Goal: Obtain resource: Obtain resource

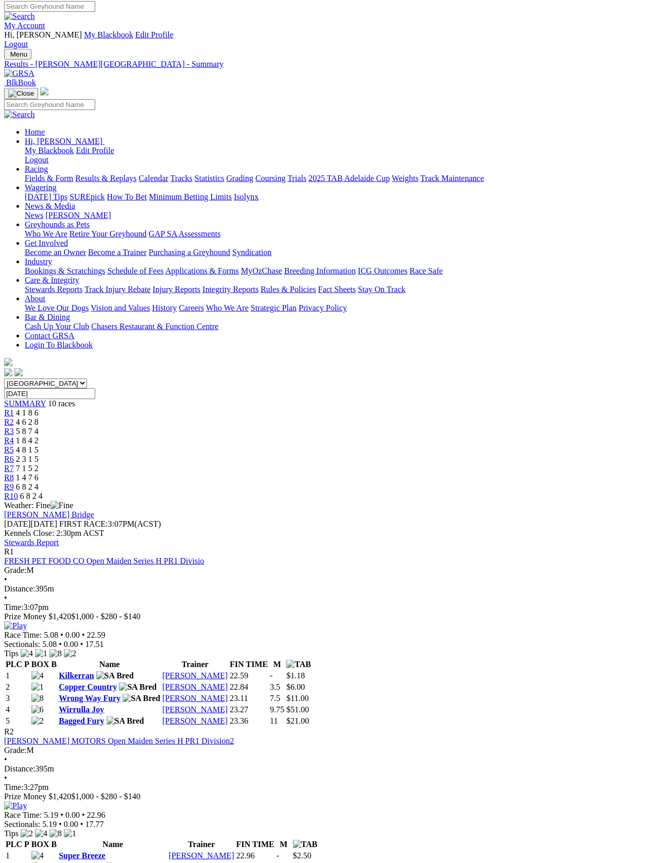
scroll to position [3, 0]
click at [38, 174] on link "Fields & Form" at bounding box center [49, 178] width 48 height 9
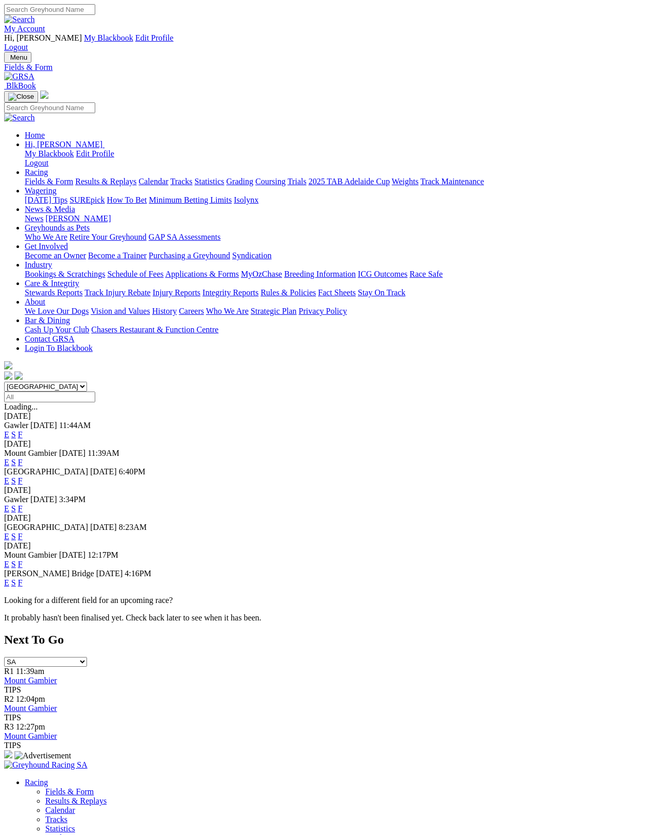
scroll to position [5, 0]
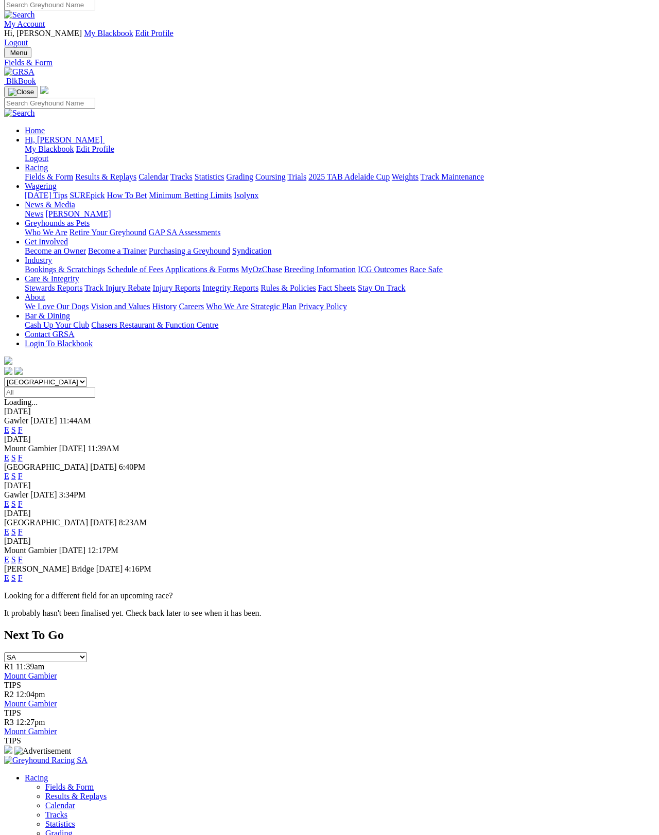
click at [23, 472] on link "F" at bounding box center [20, 476] width 5 height 9
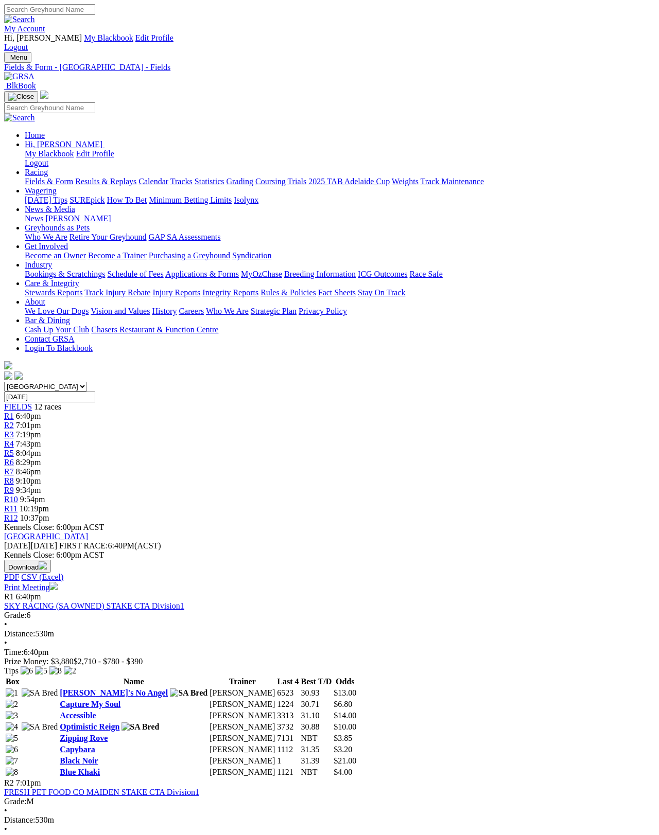
scroll to position [5, 0]
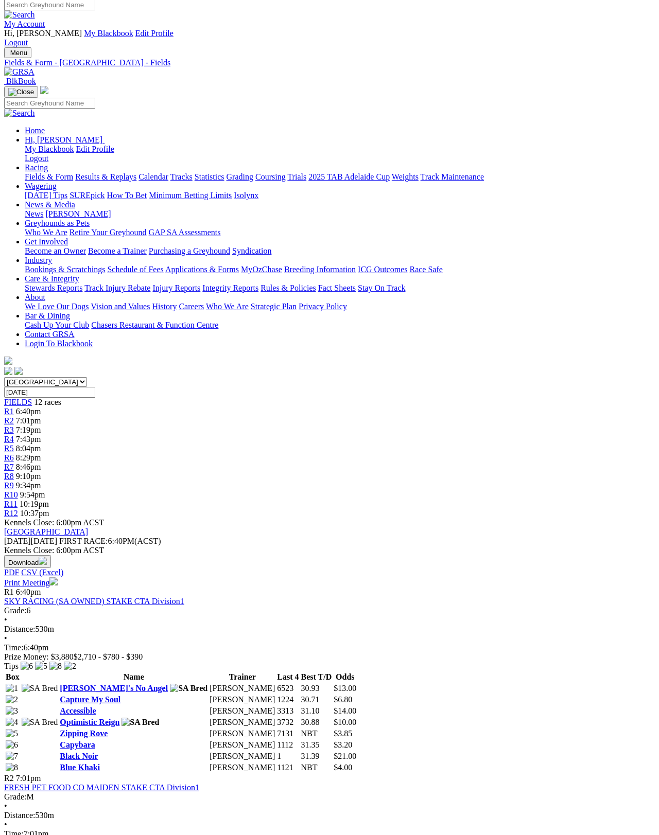
click at [58, 578] on link "Print Meeting" at bounding box center [31, 582] width 54 height 9
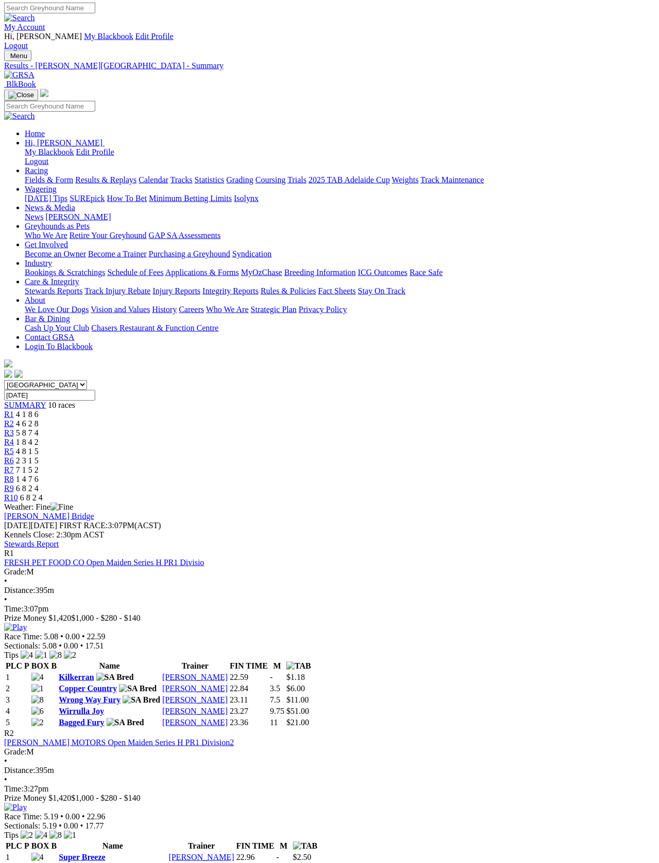
scroll to position [2, 0]
click at [27, 175] on link "Fields & Form" at bounding box center [49, 179] width 48 height 9
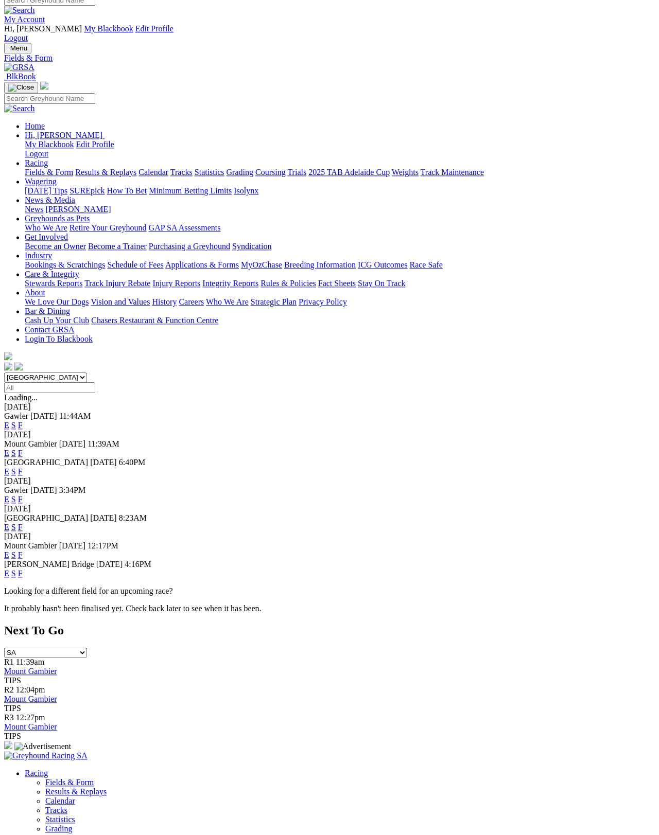
scroll to position [9, 0]
click at [23, 468] on link "F" at bounding box center [20, 472] width 5 height 9
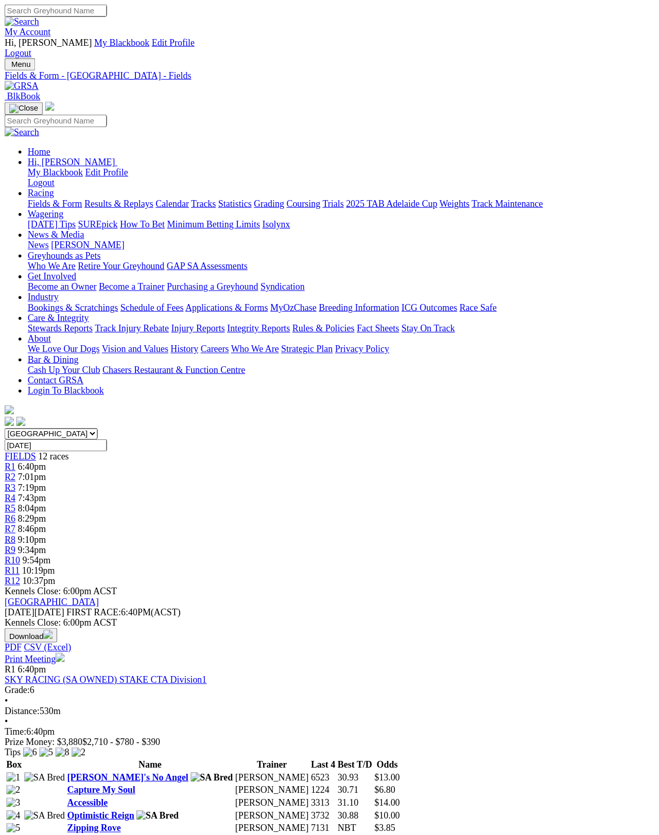
scroll to position [5, 0]
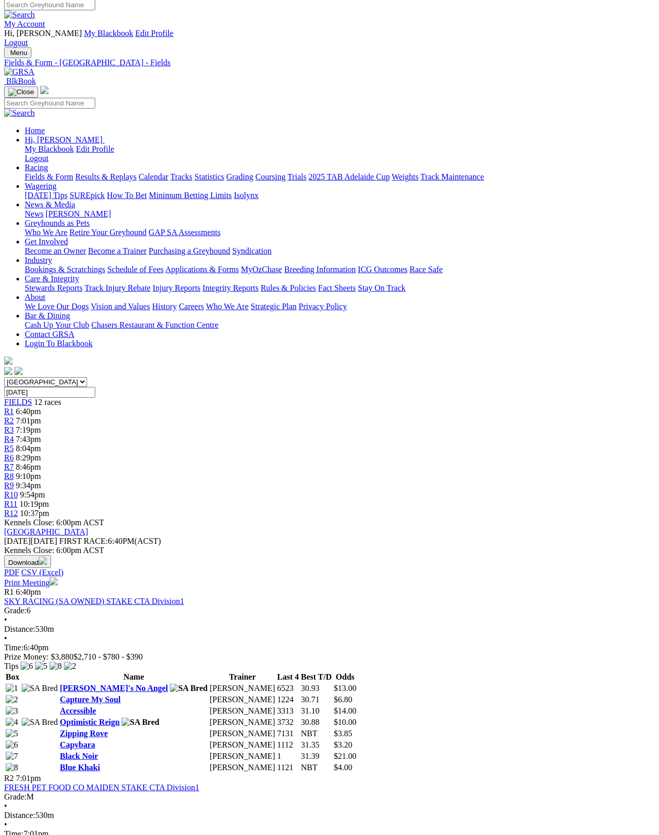
click at [58, 578] on link "Print Meeting" at bounding box center [31, 582] width 54 height 9
click at [51, 172] on link "Fields & Form" at bounding box center [49, 176] width 48 height 9
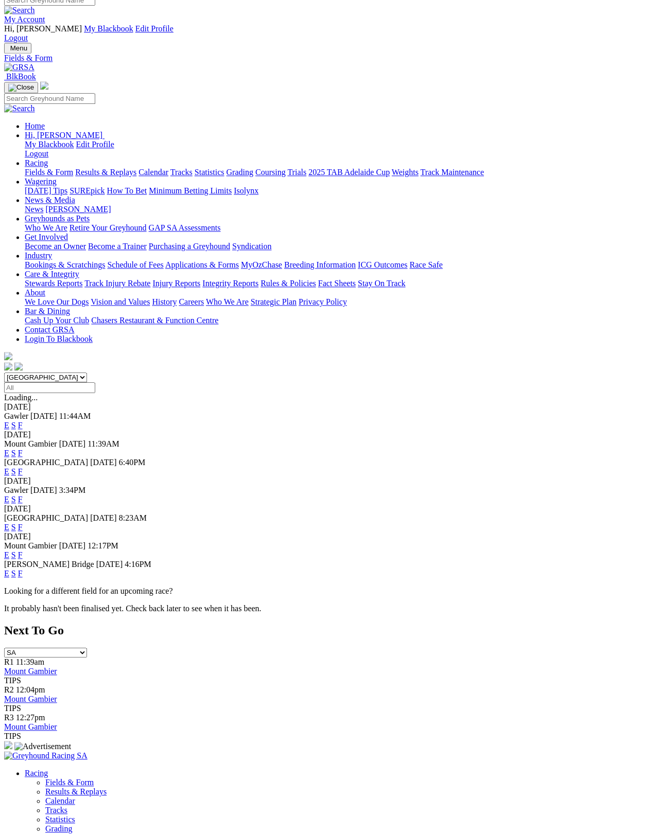
scroll to position [9, 0]
click at [23, 468] on link "F" at bounding box center [20, 472] width 5 height 9
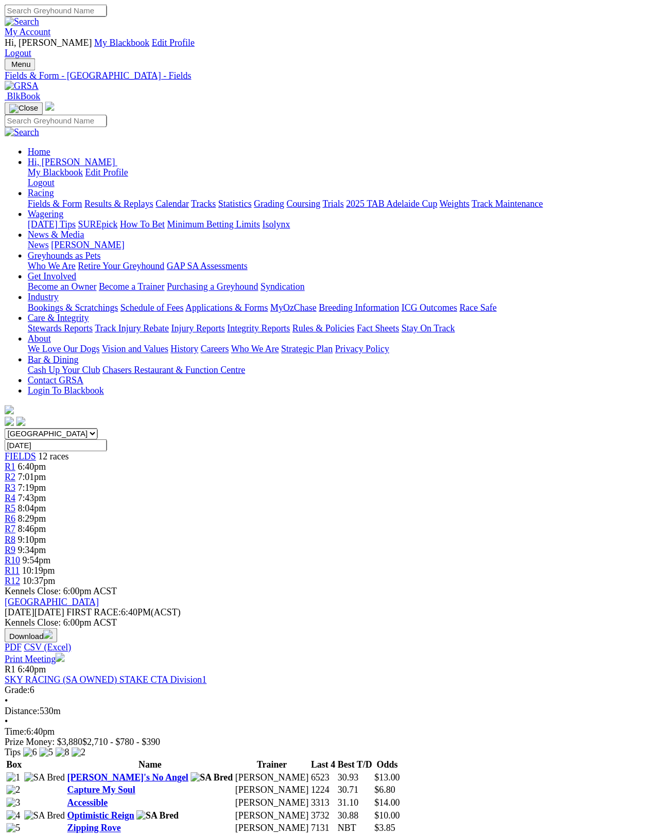
scroll to position [5, 0]
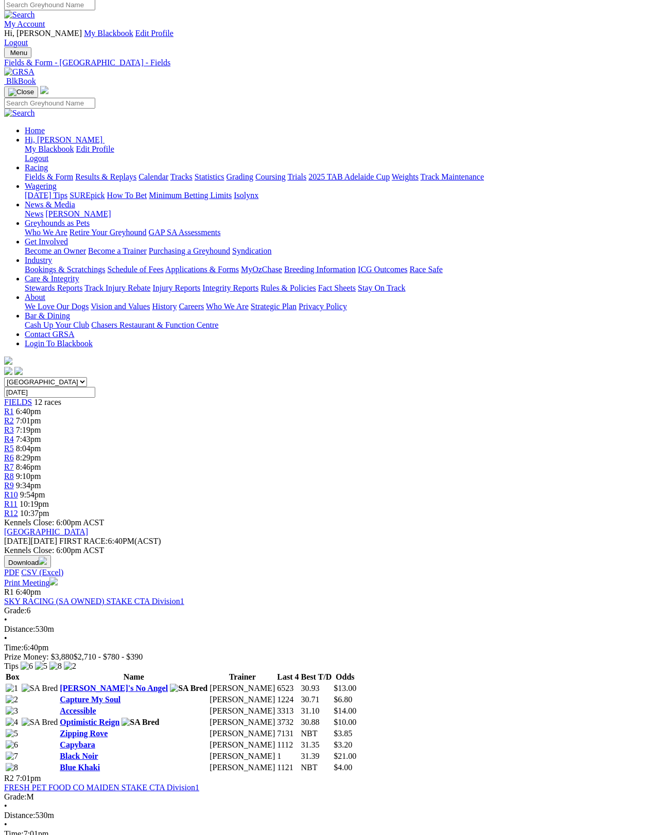
click at [58, 578] on link "Print Meeting" at bounding box center [31, 582] width 54 height 9
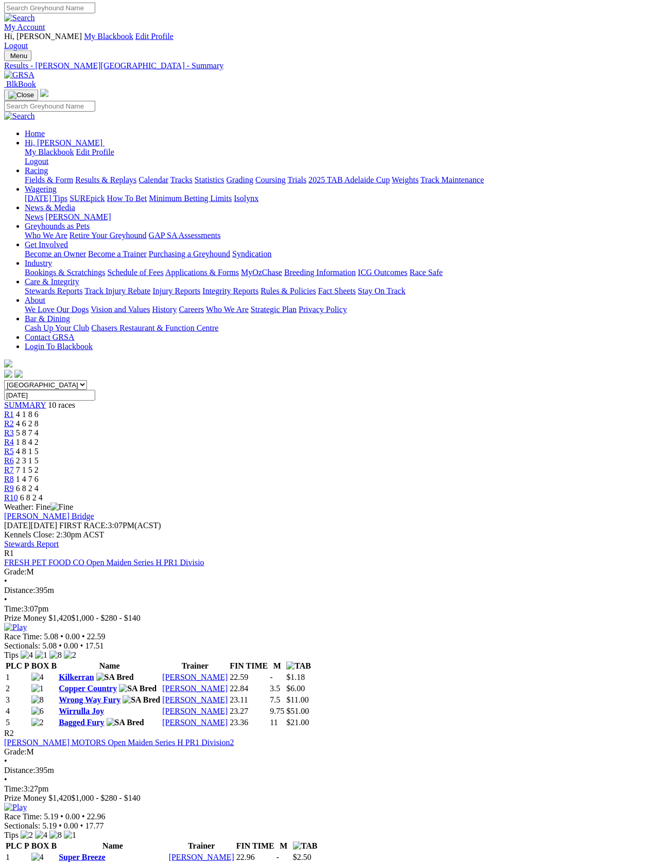
scroll to position [2, 0]
click at [38, 175] on link "Fields & Form" at bounding box center [49, 179] width 48 height 9
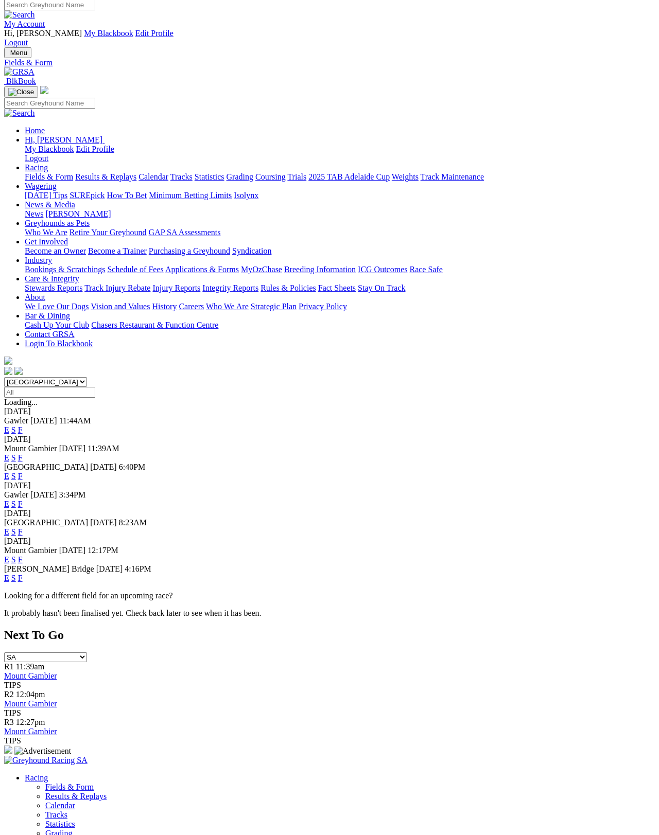
scroll to position [5, 0]
click at [23, 472] on link "F" at bounding box center [20, 476] width 5 height 9
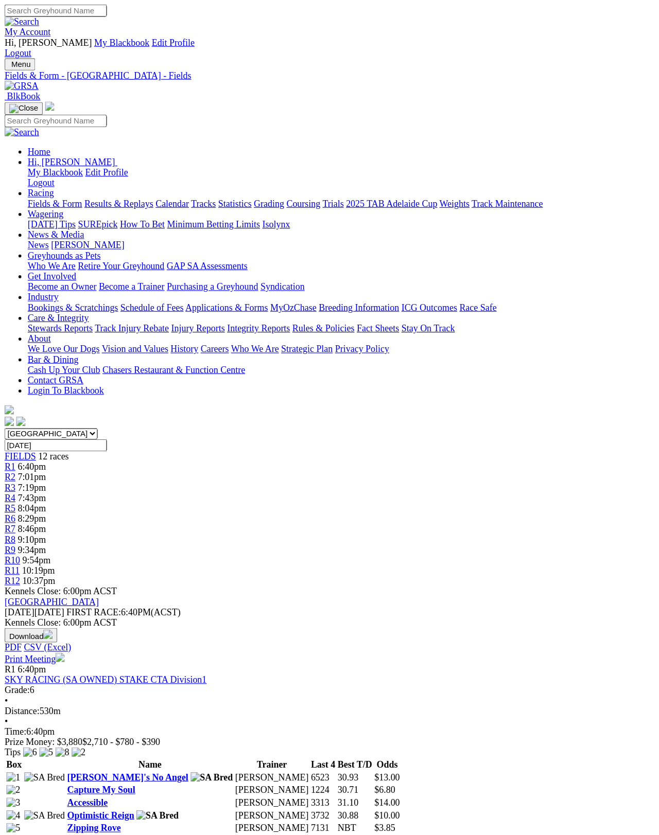
scroll to position [5, 0]
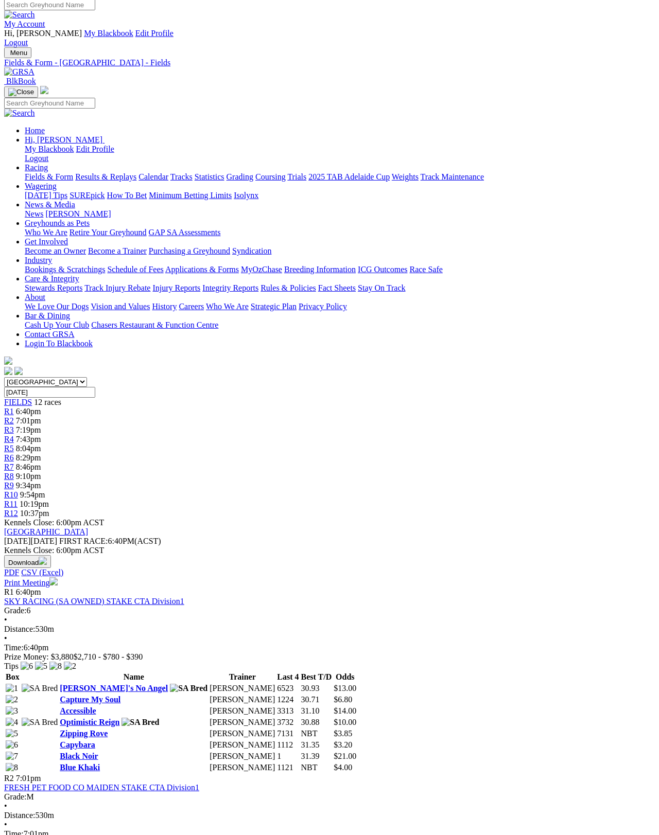
click at [58, 578] on link "Print Meeting" at bounding box center [31, 582] width 54 height 9
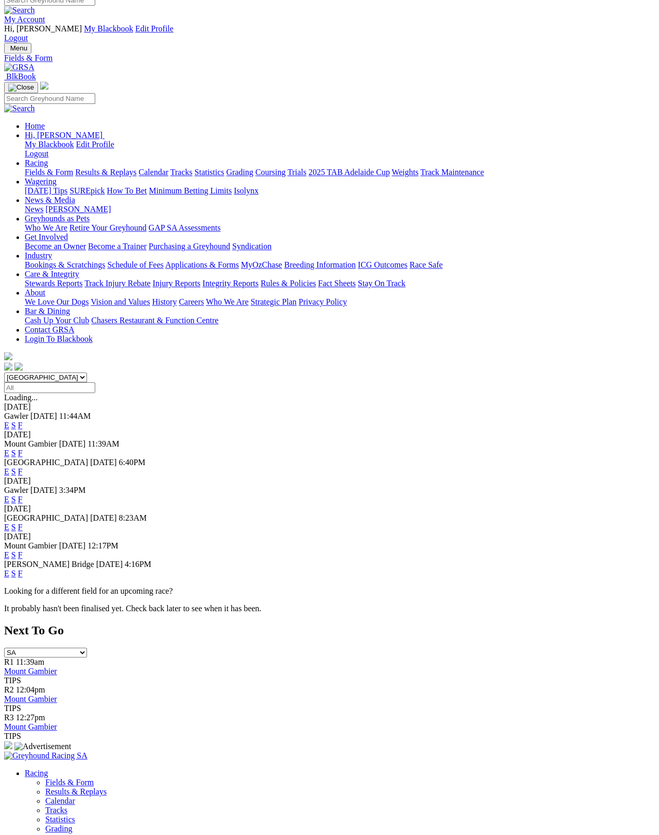
scroll to position [9, 0]
click at [23, 495] on link "F" at bounding box center [20, 499] width 5 height 9
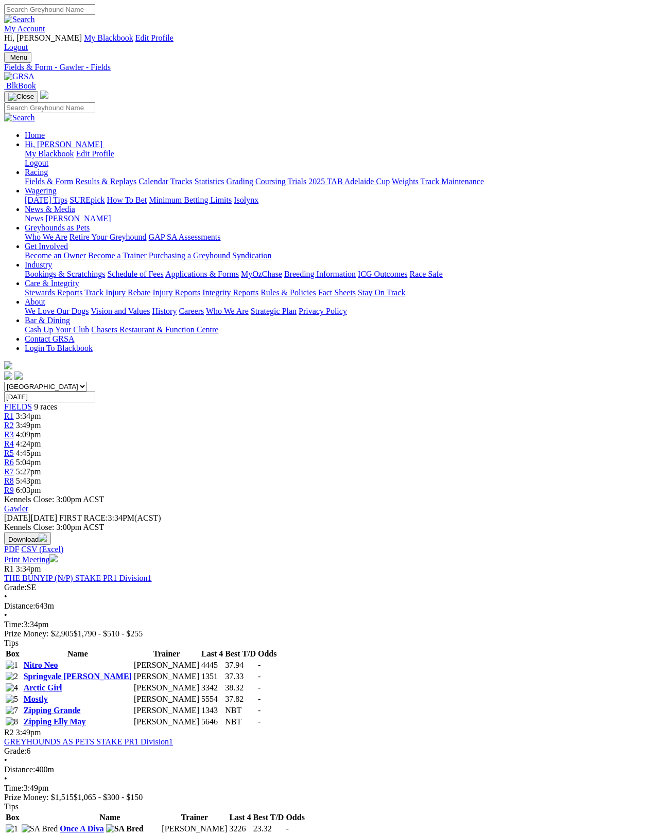
scroll to position [5, 0]
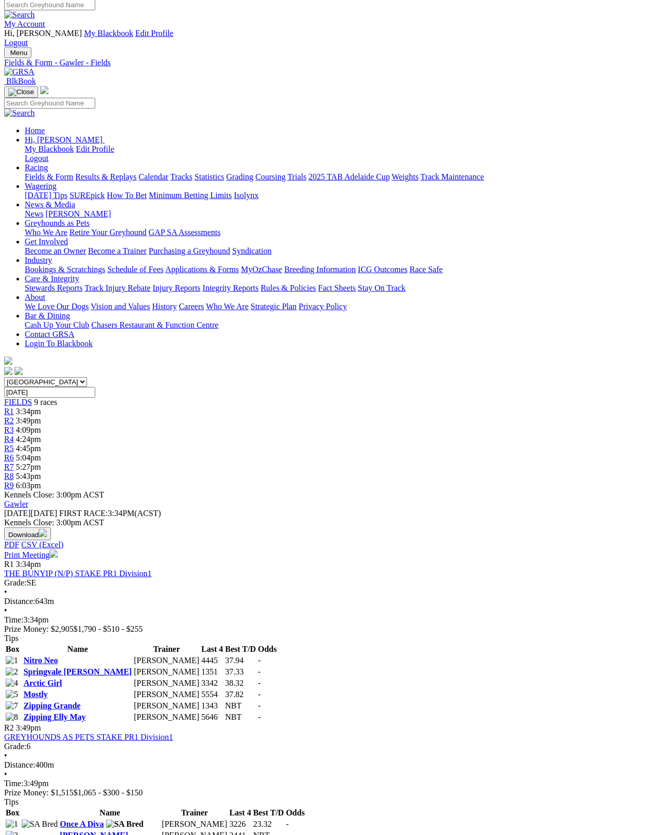
click at [58, 551] on link "Print Meeting" at bounding box center [31, 555] width 54 height 9
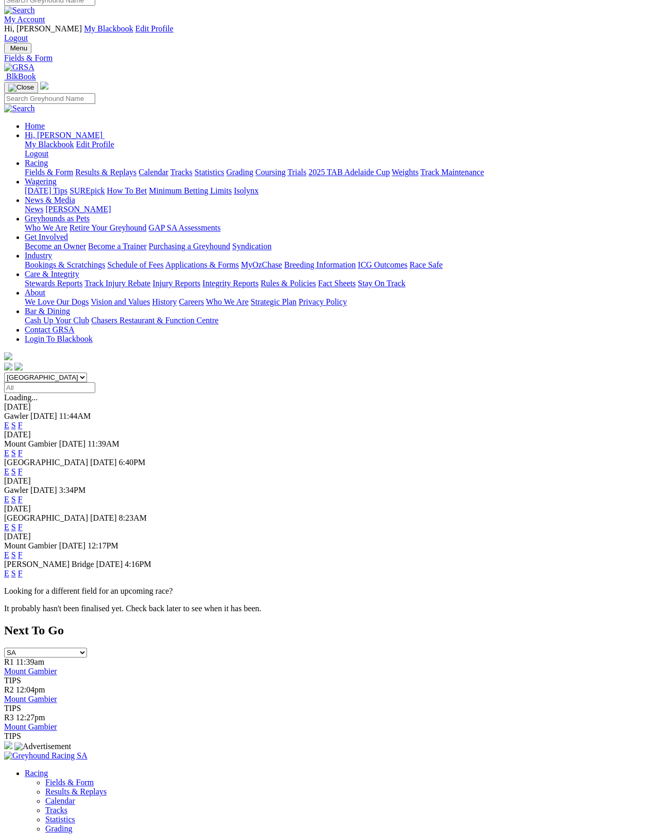
scroll to position [9, 0]
click at [23, 523] on link "F" at bounding box center [20, 527] width 5 height 9
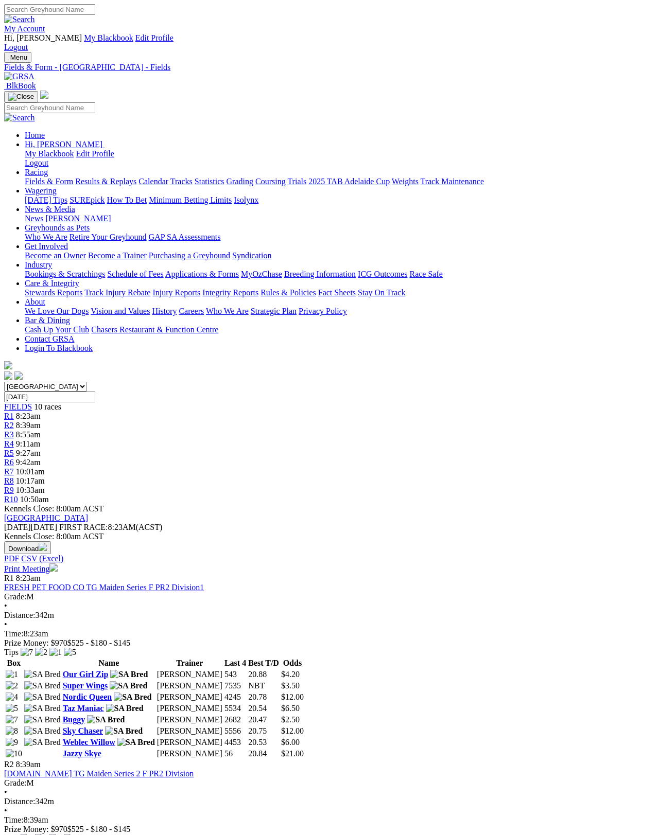
scroll to position [5, 0]
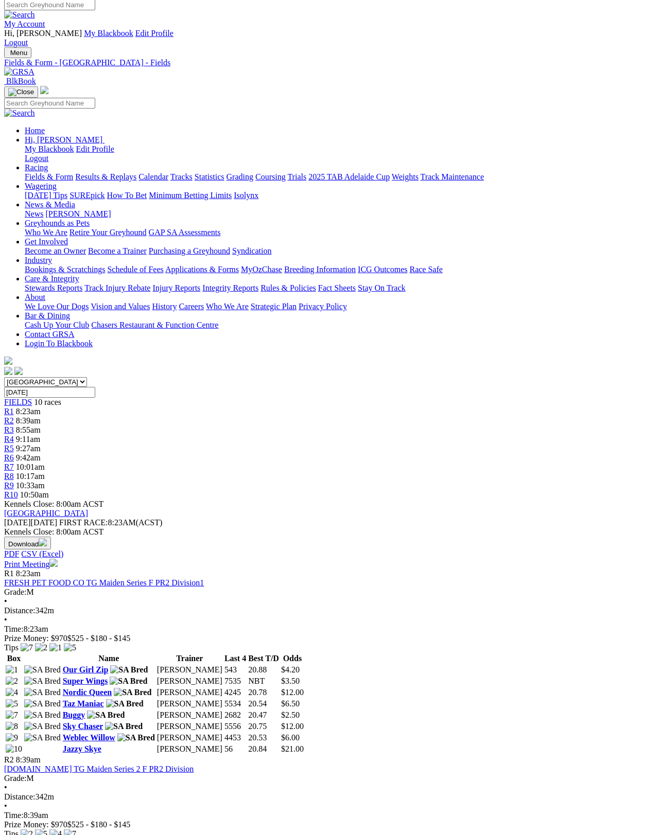
click at [58, 560] on link "Print Meeting" at bounding box center [31, 564] width 54 height 9
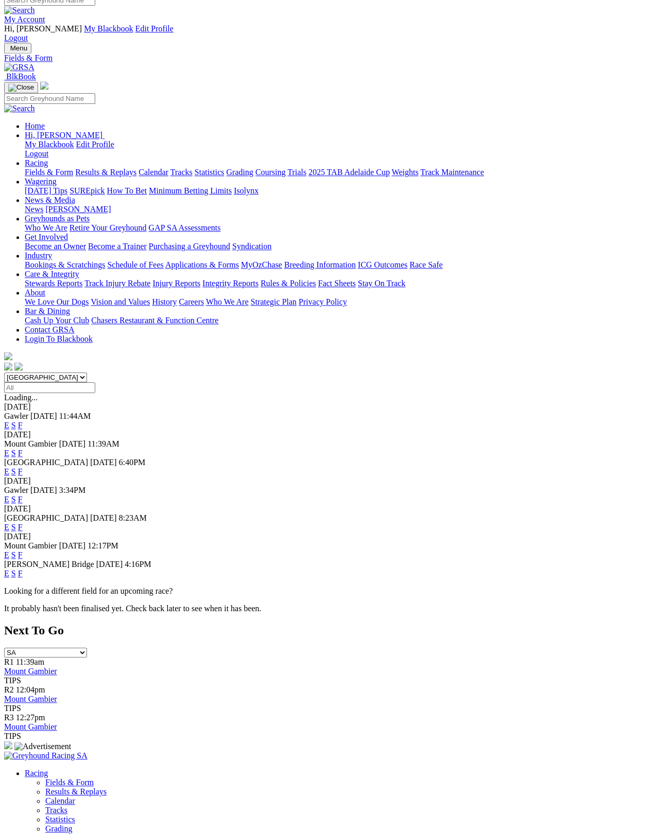
scroll to position [9, 0]
click at [23, 570] on link "F" at bounding box center [20, 574] width 5 height 9
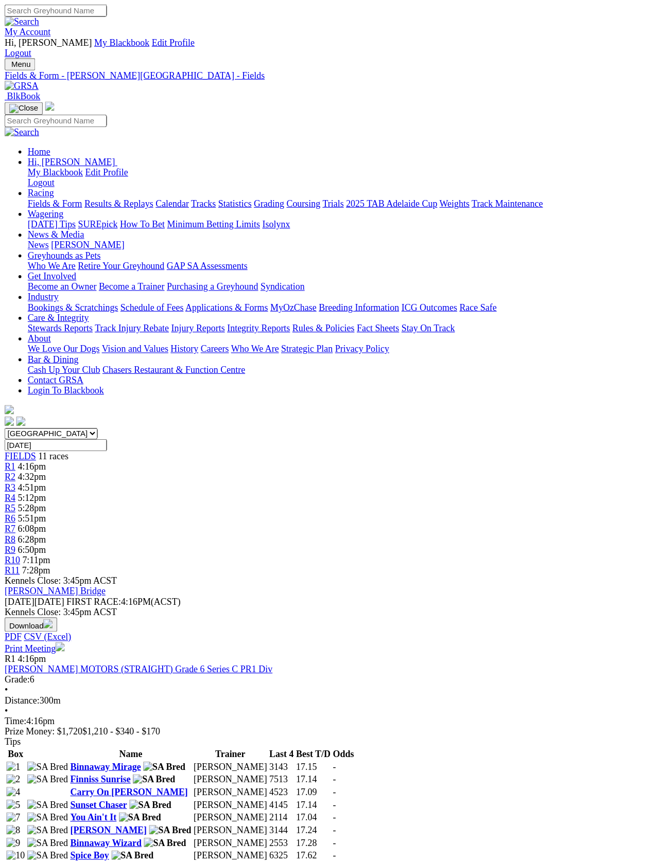
scroll to position [2, 0]
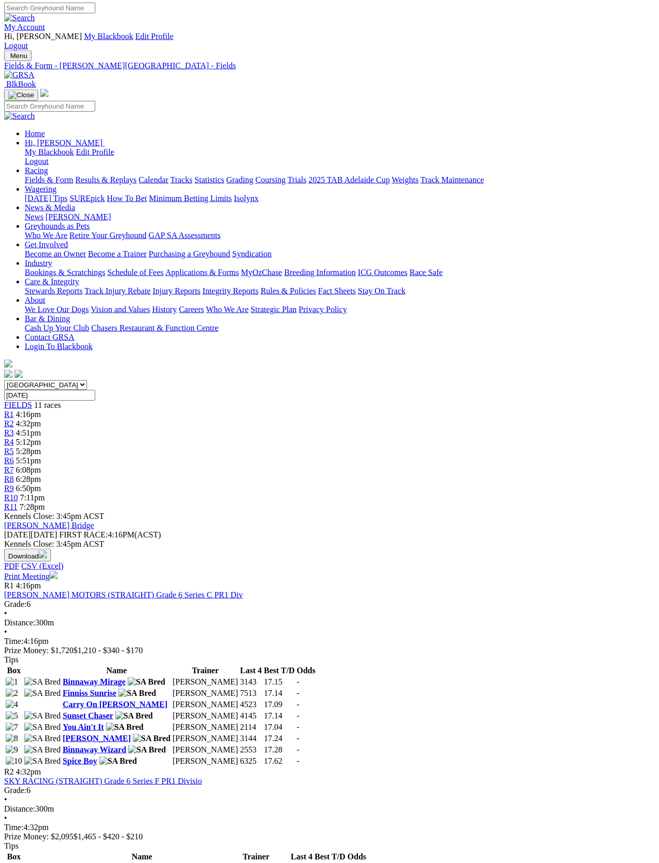
click at [58, 572] on link "Print Meeting" at bounding box center [31, 576] width 54 height 9
